Goal: Obtain resource: Obtain resource

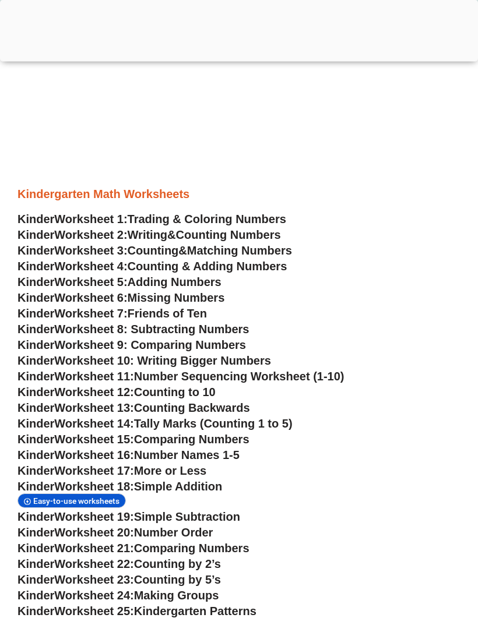
scroll to position [409, 0]
click at [58, 441] on span "Worksheet 15:" at bounding box center [93, 439] width 79 height 13
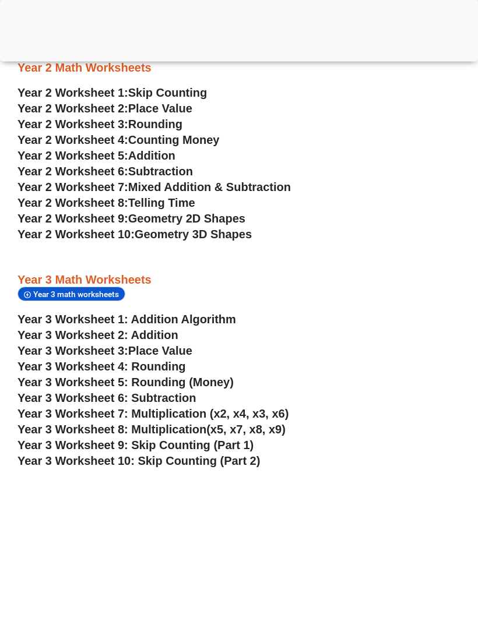
scroll to position [1225, 0]
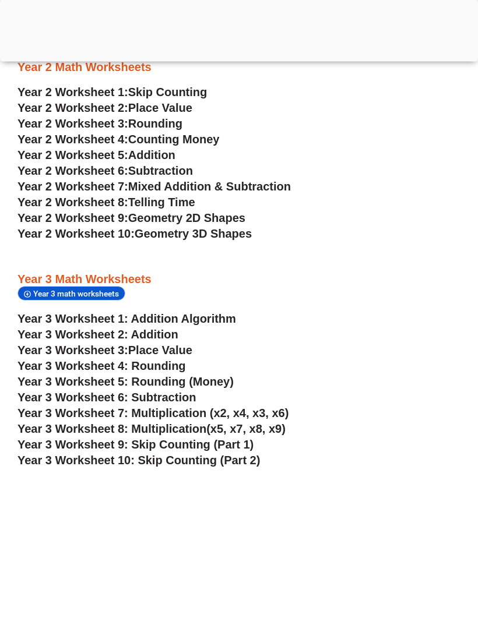
click at [48, 424] on span "Year 3 Worksheet 8: Multiplication" at bounding box center [111, 429] width 189 height 13
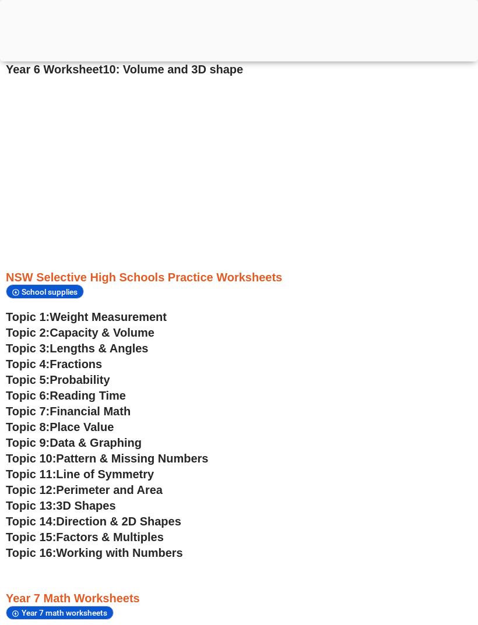
scroll to position [1244, 0]
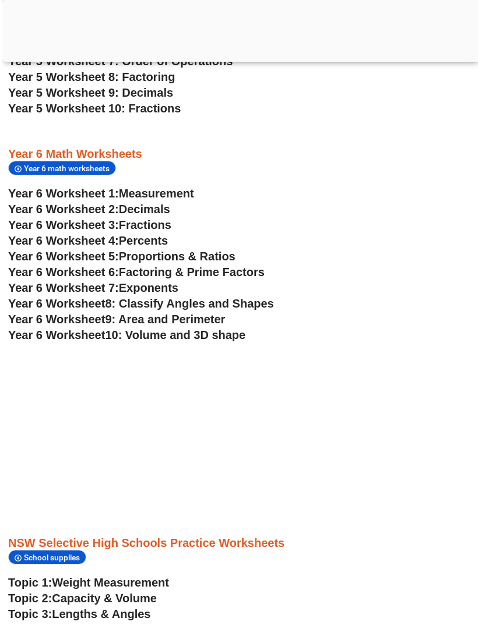
scroll to position [2185, 0]
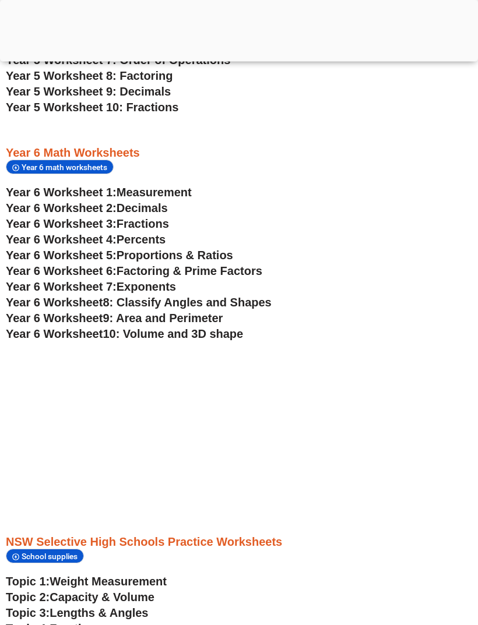
click at [30, 305] on span "Year 6 Worksheet" at bounding box center [54, 303] width 97 height 13
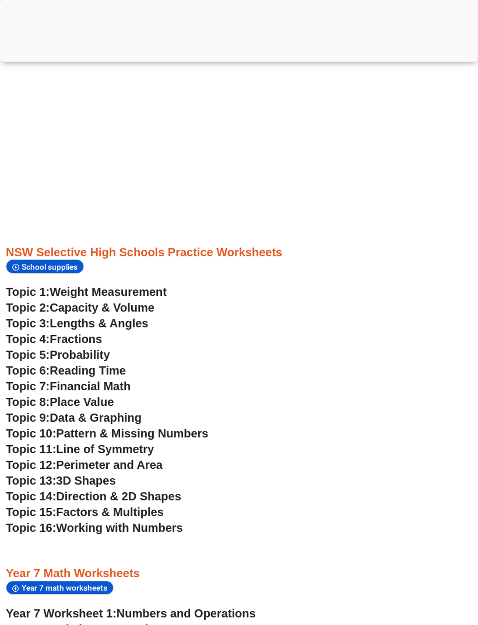
scroll to position [2476, 0]
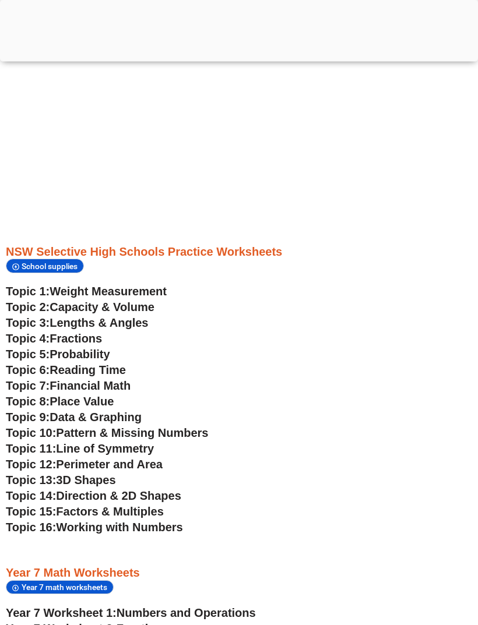
click at [34, 317] on span "Topic 3:" at bounding box center [28, 323] width 44 height 13
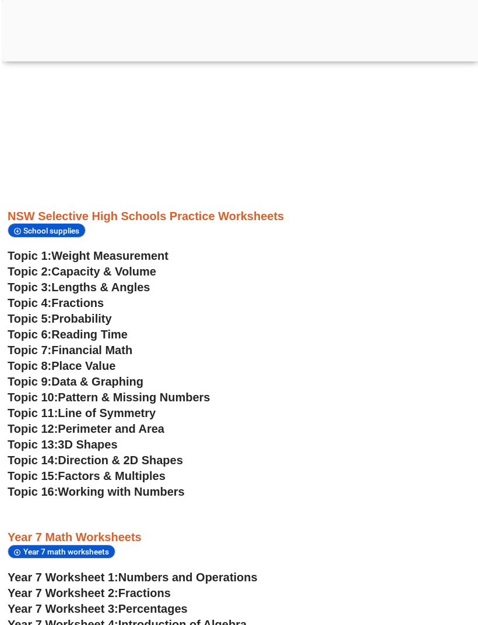
scroll to position [2512, 0]
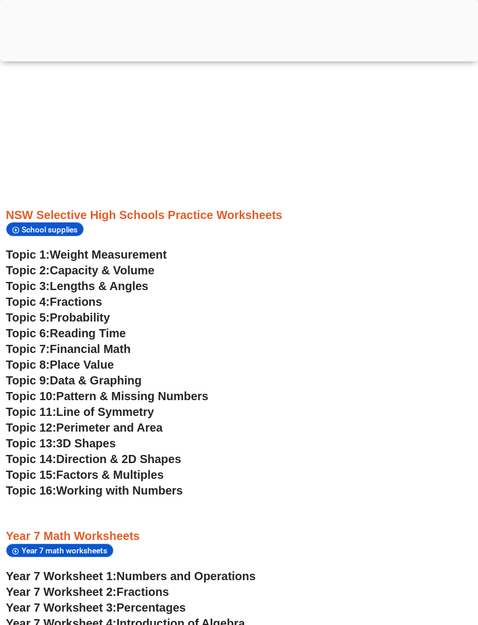
click at [154, 273] on span "Capacity & Volume" at bounding box center [102, 271] width 105 height 13
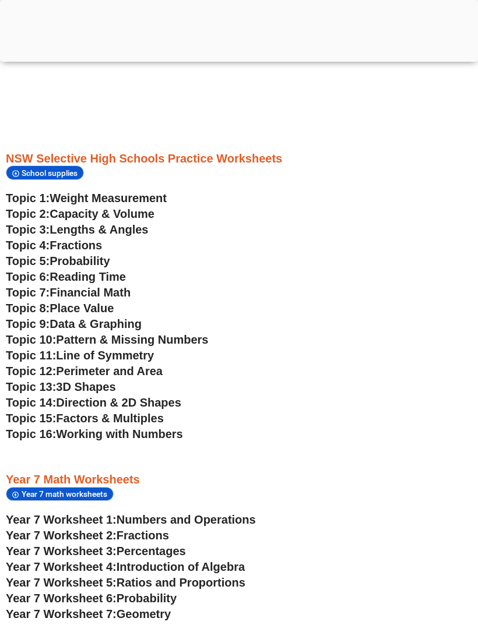
scroll to position [2569, 0]
click at [159, 414] on span "Factors & Multiples" at bounding box center [109, 419] width 107 height 13
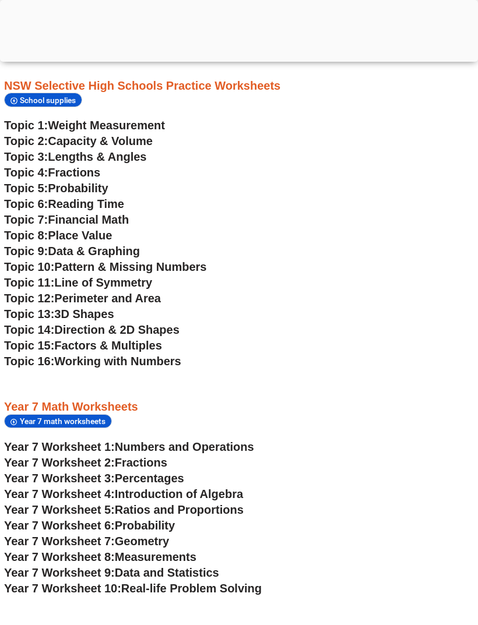
scroll to position [2639, 3]
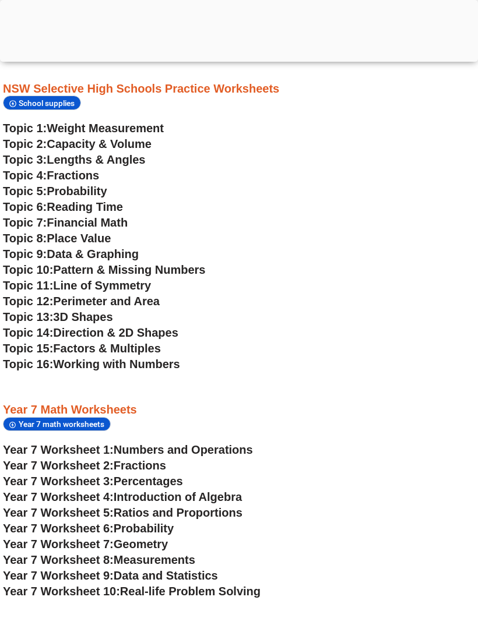
click at [160, 352] on span "Factors & Multiples" at bounding box center [106, 348] width 107 height 13
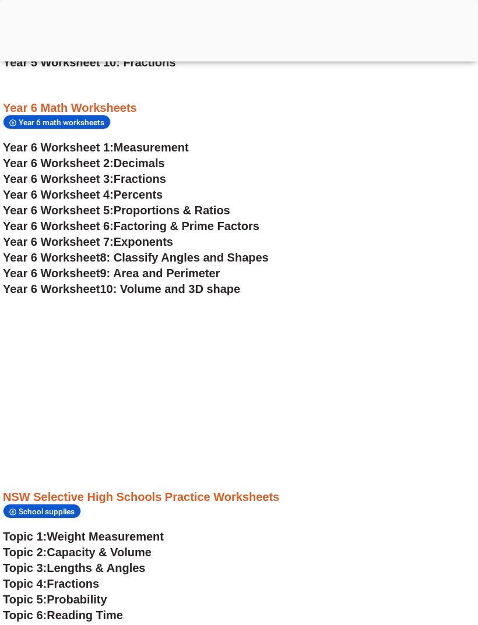
scroll to position [2231, 3]
click at [68, 192] on span "Year 6 Worksheet 4:" at bounding box center [58, 194] width 111 height 13
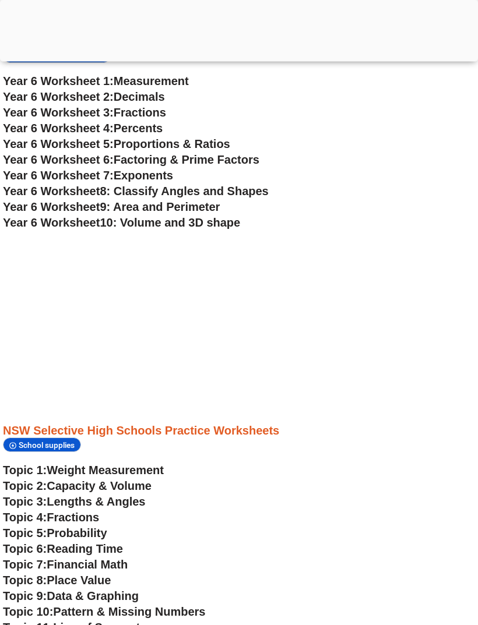
scroll to position [2297, 3]
click at [59, 143] on span "Year 6 Worksheet 5:" at bounding box center [58, 144] width 111 height 13
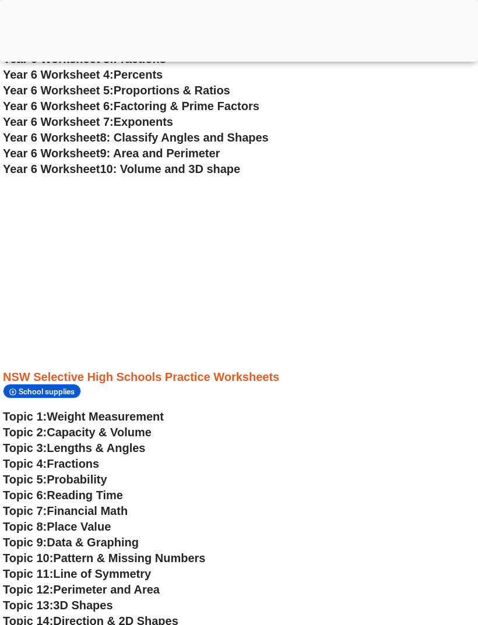
scroll to position [2354, 3]
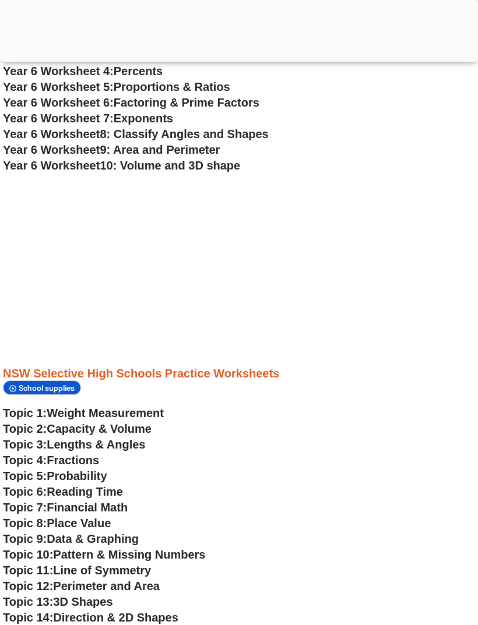
click at [58, 136] on span "Year 6 Worksheet" at bounding box center [51, 134] width 97 height 13
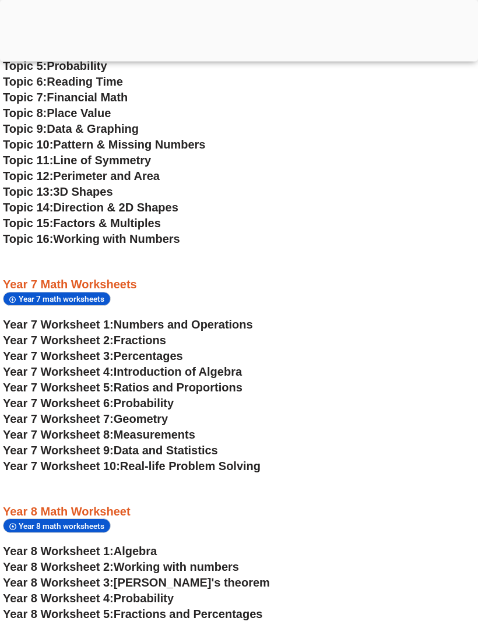
scroll to position [2765, 3]
click at [37, 141] on span "Topic 10:" at bounding box center [28, 144] width 50 height 13
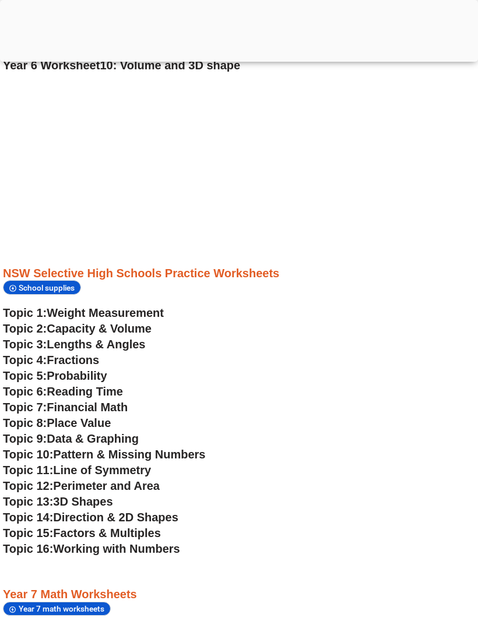
scroll to position [1263, 0]
